Goal: Find specific page/section: Find specific page/section

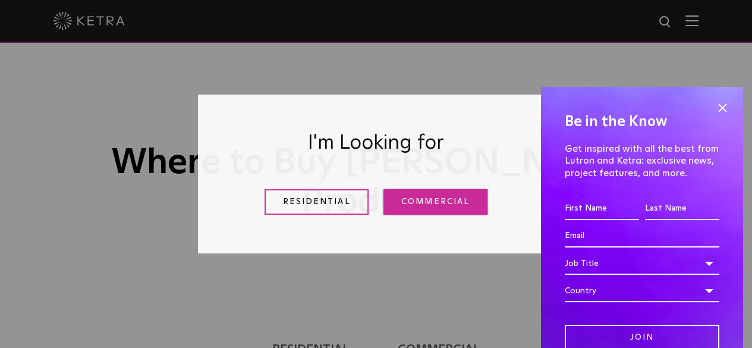
click at [429, 200] on link "Commercial" at bounding box center [435, 202] width 104 height 26
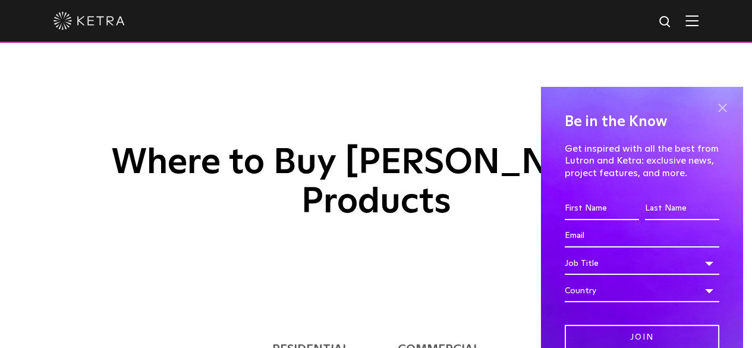
click at [713, 106] on span at bounding box center [722, 108] width 18 height 18
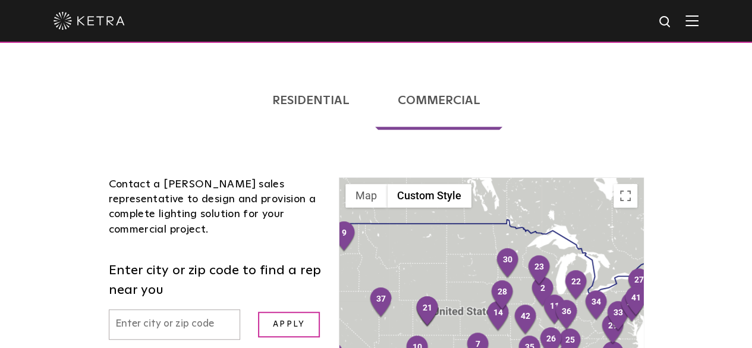
scroll to position [357, 0]
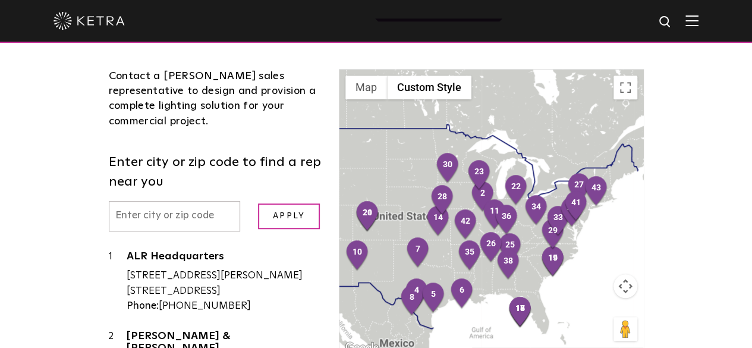
click at [116, 201] on input "text" at bounding box center [175, 216] width 132 height 30
click at [258, 203] on input "Apply" at bounding box center [289, 216] width 62 height 26
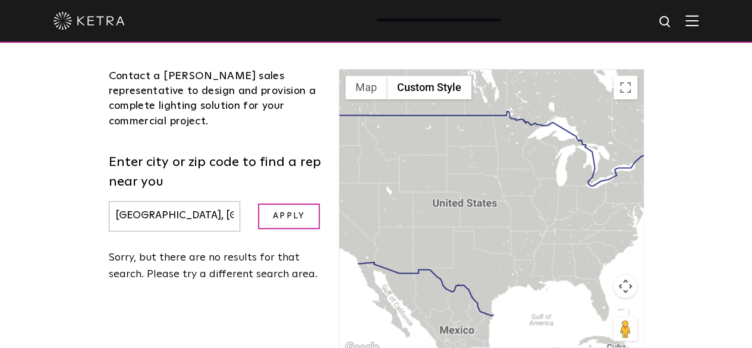
drag, startPoint x: 113, startPoint y: 140, endPoint x: 27, endPoint y: 144, distance: 86.3
click at [27, 144] on div "Loading... Residential Commercial Contact a [PERSON_NAME] authorized dealer to …" at bounding box center [376, 203] width 752 height 523
click at [258, 203] on input "Apply" at bounding box center [289, 216] width 62 height 26
click at [292, 203] on input "Apply" at bounding box center [289, 216] width 62 height 26
drag, startPoint x: 103, startPoint y: 137, endPoint x: 24, endPoint y: 142, distance: 78.6
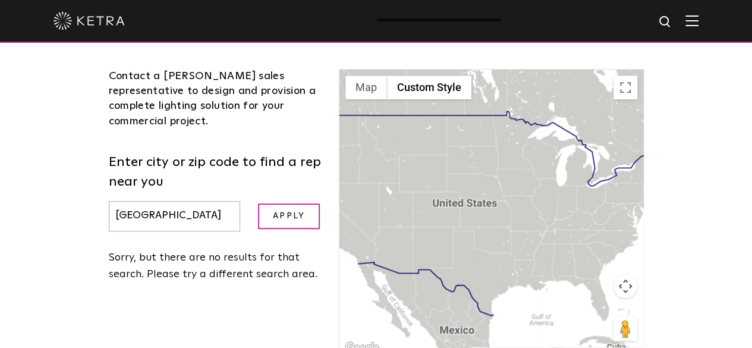
click at [24, 142] on div "Loading... Residential Commercial Contact a [PERSON_NAME] authorized dealer to …" at bounding box center [376, 203] width 752 height 523
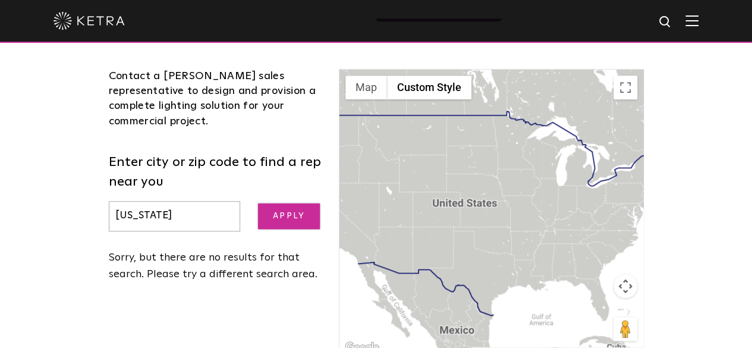
click at [270, 203] on input "Apply" at bounding box center [289, 216] width 62 height 26
drag, startPoint x: 133, startPoint y: 141, endPoint x: 30, endPoint y: 132, distance: 102.6
click at [88, 132] on div "Residential Commercial Contact a [PERSON_NAME] authorized dealer to help you de…" at bounding box center [376, 195] width 576 height 506
paste input "14607"
type input "14607"
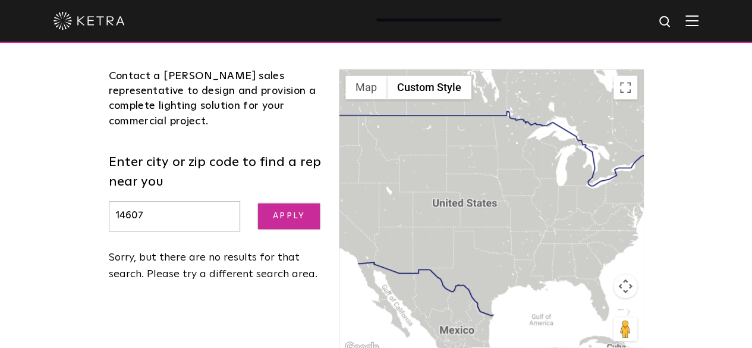
click at [267, 203] on input "Apply" at bounding box center [289, 216] width 62 height 26
